Goal: Navigation & Orientation: Find specific page/section

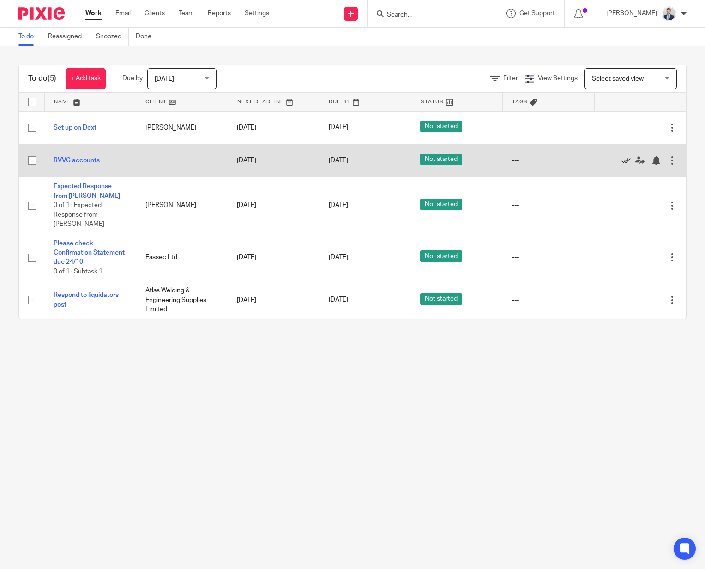
click at [627, 161] on icon at bounding box center [625, 160] width 9 height 9
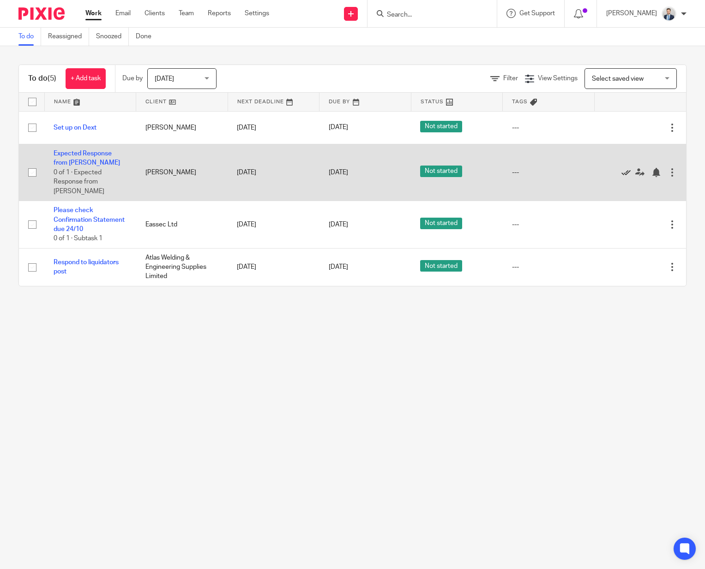
click at [625, 169] on icon at bounding box center [625, 172] width 9 height 9
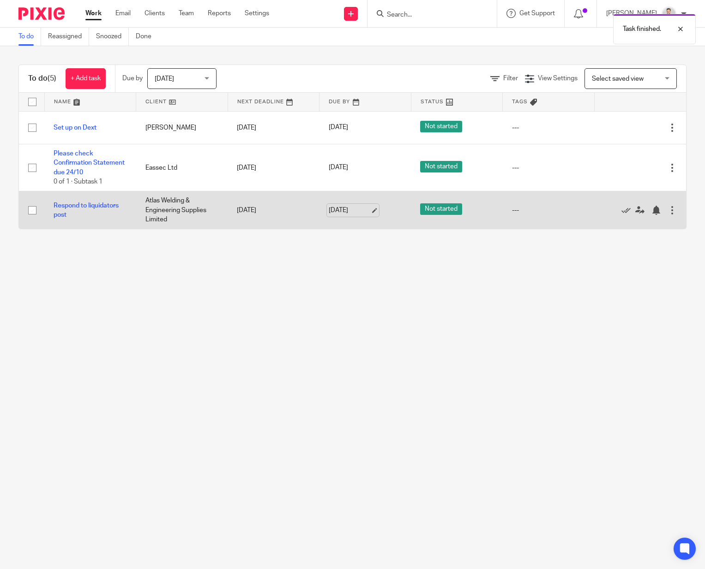
click at [341, 214] on link "[DATE]" at bounding box center [350, 211] width 42 height 10
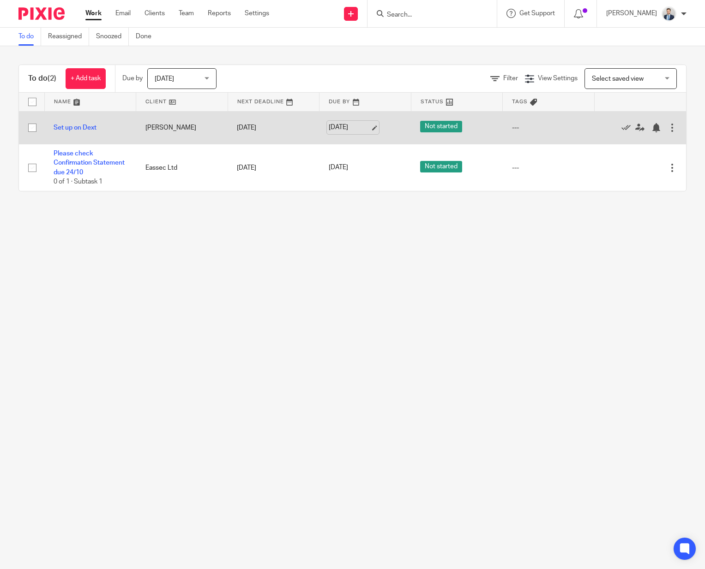
click at [352, 128] on link "[DATE]" at bounding box center [350, 128] width 42 height 10
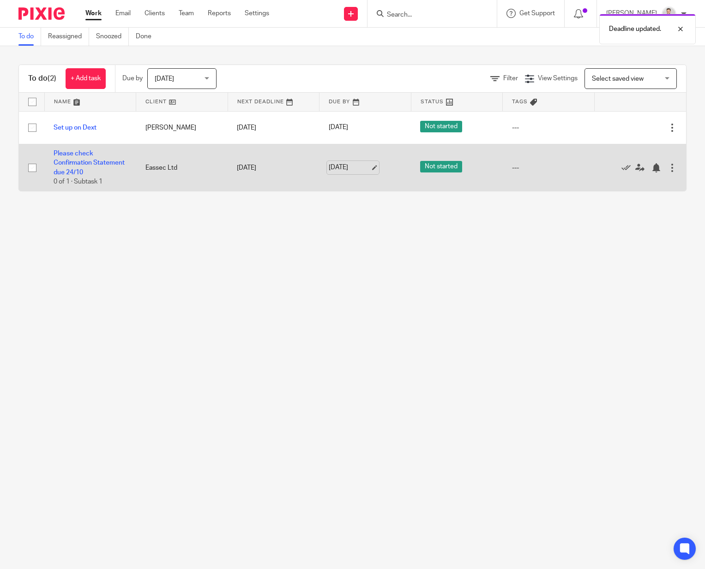
click at [351, 168] on link "[DATE]" at bounding box center [350, 168] width 42 height 10
